Goal: Check status: Check status

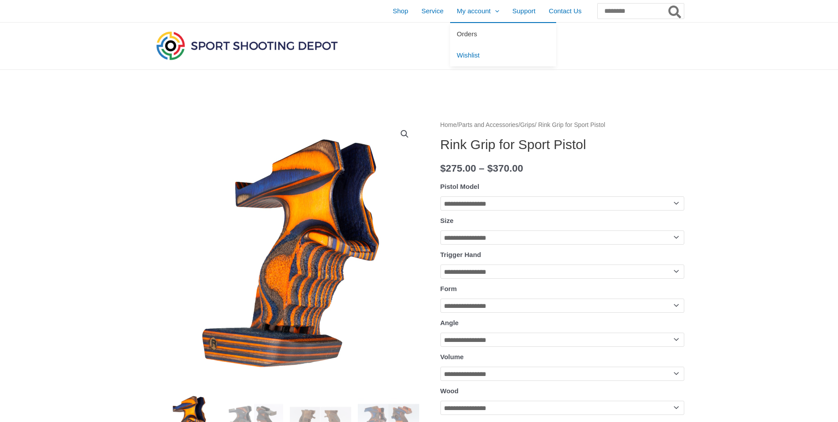
click at [457, 31] on span "Orders" at bounding box center [467, 34] width 20 height 8
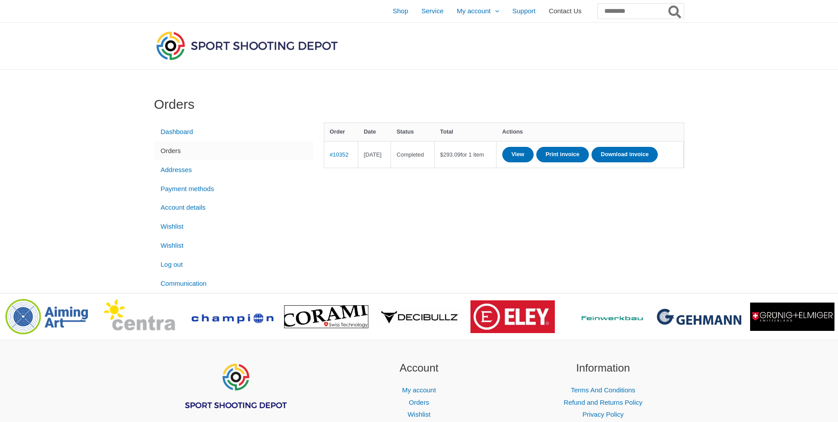
click at [549, 11] on span "Contact Us" at bounding box center [565, 11] width 33 height 22
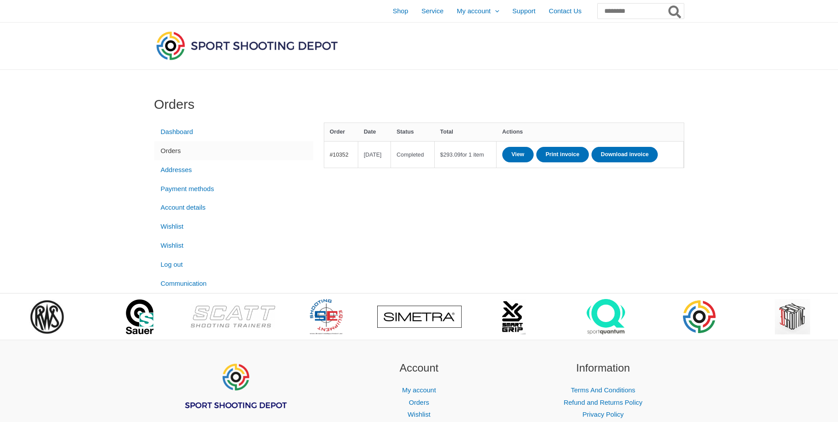
click at [342, 158] on link "#10352" at bounding box center [339, 154] width 19 height 7
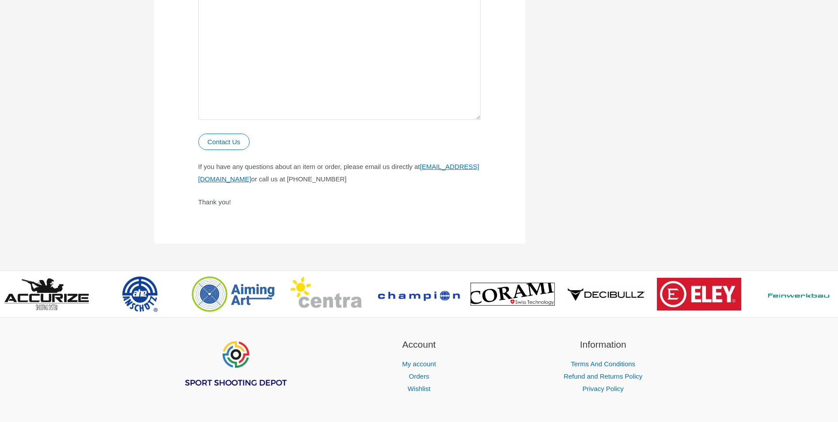
scroll to position [468, 0]
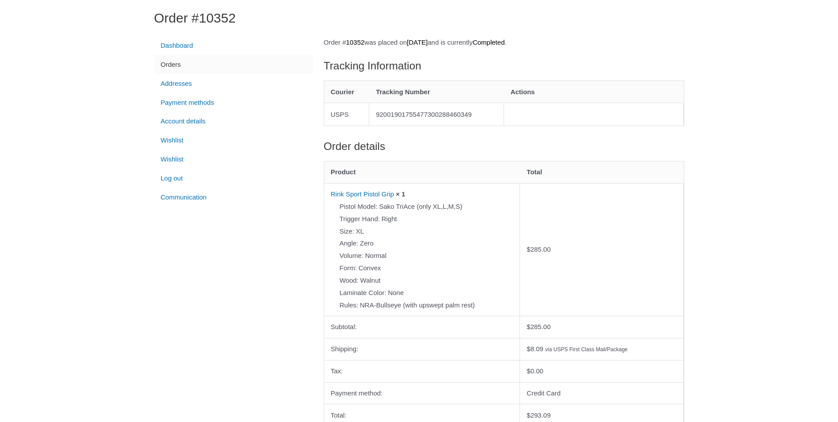
scroll to position [88, 0]
